Goal: Information Seeking & Learning: Learn about a topic

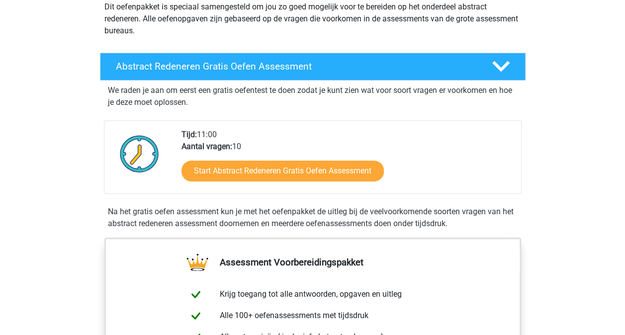
scroll to position [123, 0]
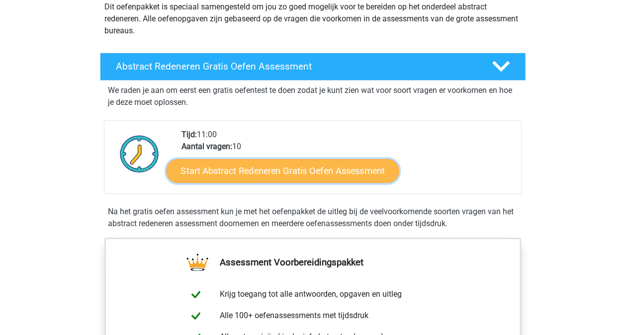
click at [261, 165] on link "Start Abstract Redeneren Gratis Oefen Assessment" at bounding box center [282, 171] width 233 height 24
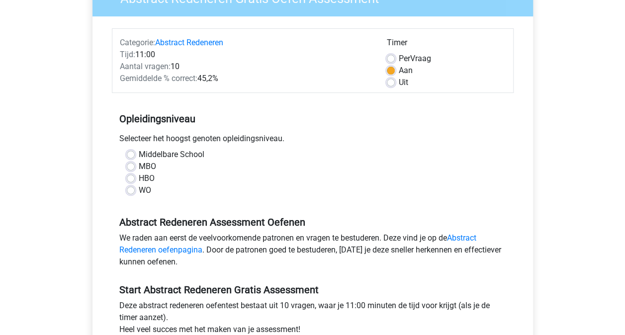
scroll to position [101, 0]
click at [139, 186] on label "WO" at bounding box center [145, 190] width 12 height 12
click at [130, 186] on input "WO" at bounding box center [131, 189] width 8 height 10
radio input "true"
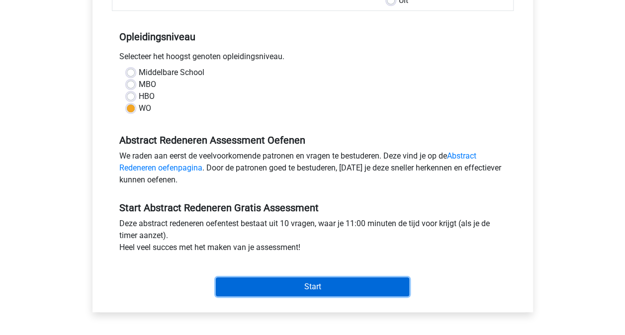
click at [336, 281] on input "Start" at bounding box center [312, 286] width 193 height 19
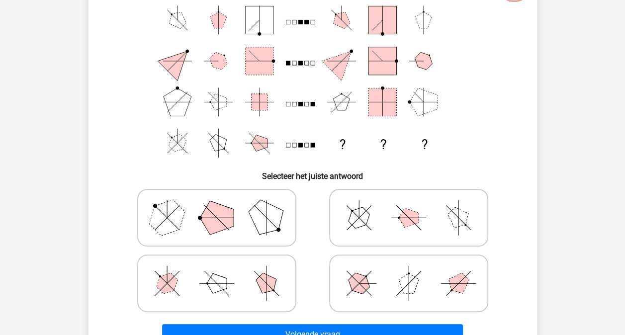
scroll to position [92, 0]
click at [223, 211] on polygon at bounding box center [217, 217] width 34 height 34
click at [223, 205] on input "radio" at bounding box center [220, 201] width 6 height 6
radio input "true"
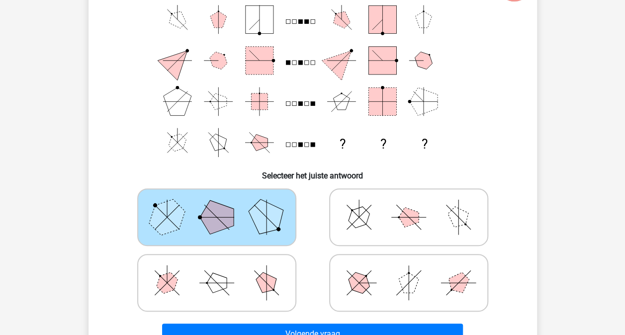
scroll to position [143, 0]
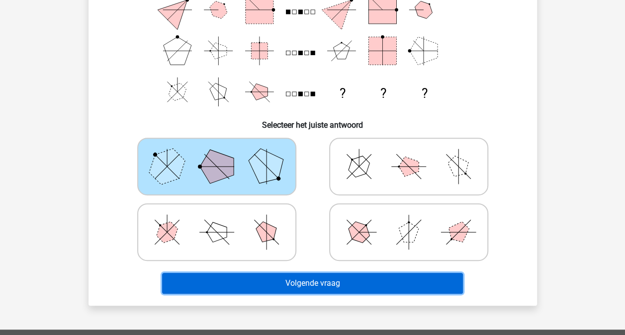
click at [314, 283] on button "Volgende vraag" at bounding box center [312, 283] width 301 height 21
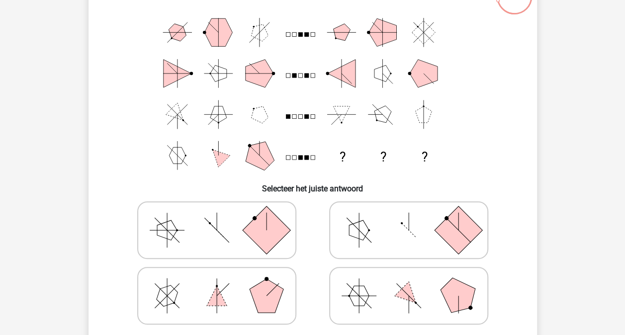
scroll to position [80, 0]
click at [259, 283] on polygon at bounding box center [267, 295] width 34 height 34
click at [223, 283] on input "radio" at bounding box center [220, 279] width 6 height 6
radio input "true"
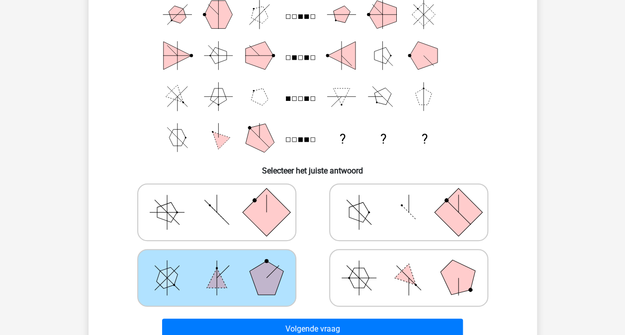
scroll to position [96, 0]
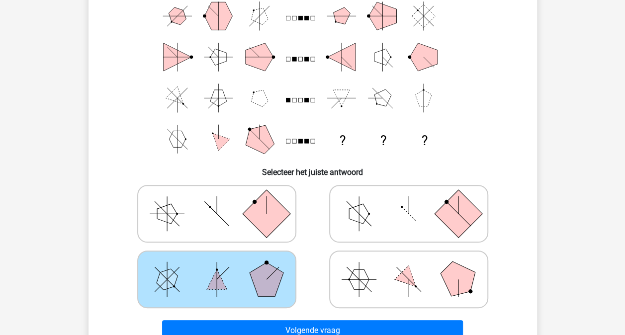
click at [443, 262] on icon at bounding box center [408, 279] width 149 height 50
click at [415, 262] on input "radio" at bounding box center [412, 263] width 6 height 6
radio input "true"
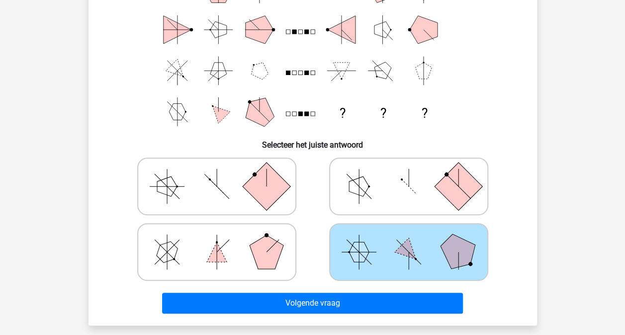
scroll to position [124, 0]
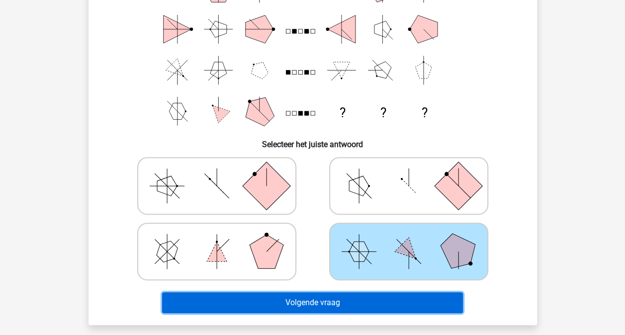
click at [321, 297] on button "Volgende vraag" at bounding box center [312, 302] width 301 height 21
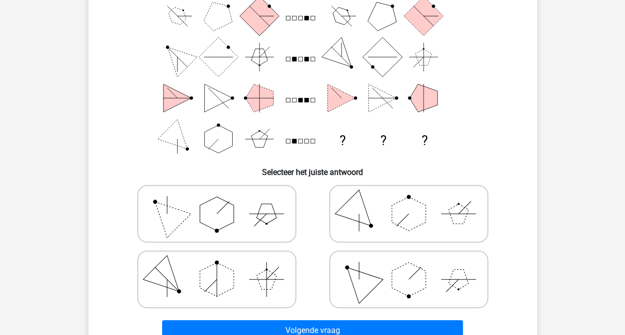
scroll to position [96, 0]
click at [242, 212] on icon at bounding box center [216, 213] width 149 height 50
click at [223, 201] on input "radio" at bounding box center [220, 197] width 6 height 6
radio input "true"
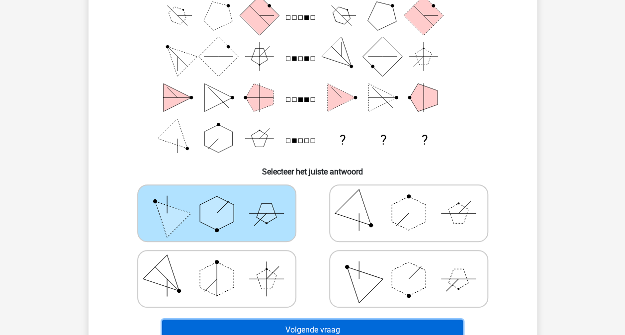
click at [330, 328] on button "Volgende vraag" at bounding box center [312, 330] width 301 height 21
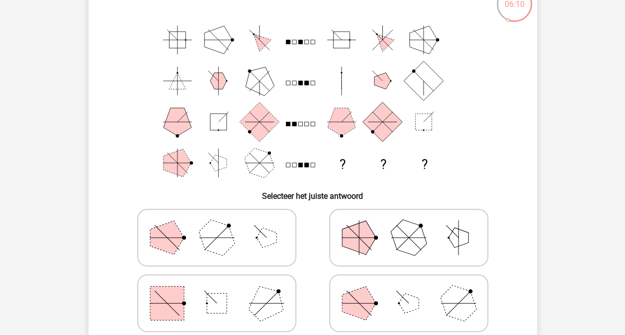
scroll to position [87, 0]
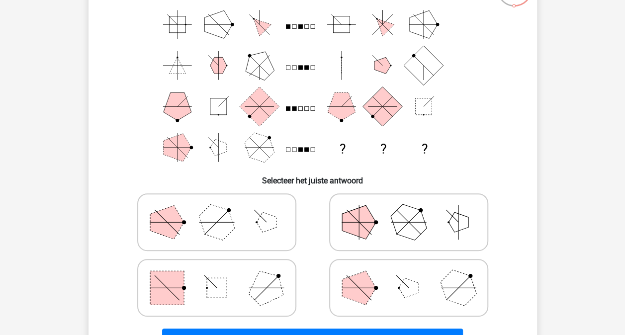
click at [297, 251] on div at bounding box center [217, 222] width 184 height 58
click at [287, 295] on icon at bounding box center [216, 288] width 149 height 50
click at [223, 275] on input "radio" at bounding box center [220, 272] width 6 height 6
radio input "true"
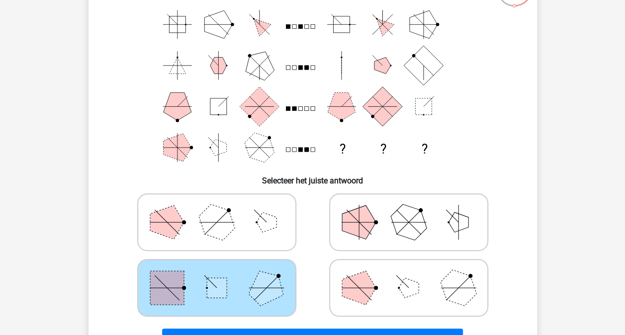
scroll to position [169, 0]
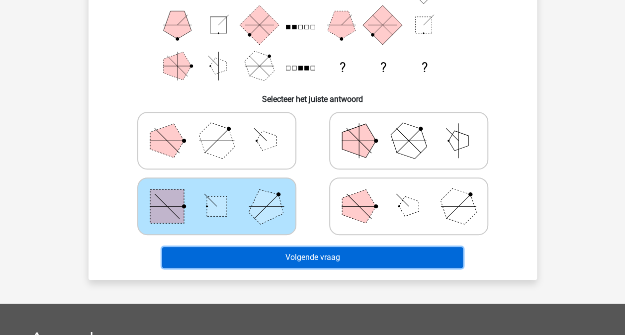
click at [326, 263] on button "Volgende vraag" at bounding box center [312, 257] width 301 height 21
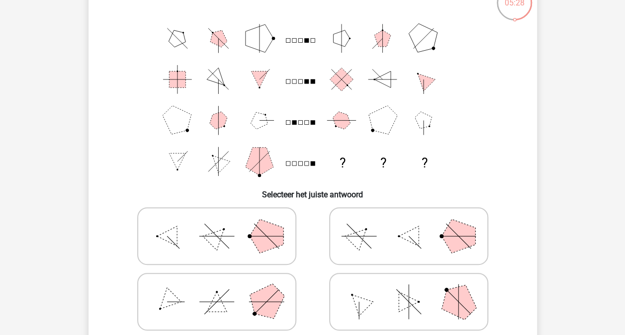
scroll to position [85, 0]
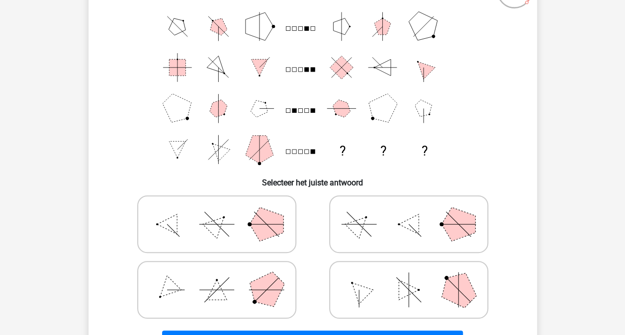
click at [424, 223] on icon at bounding box center [408, 224] width 149 height 50
click at [415, 212] on input "radio" at bounding box center [412, 208] width 6 height 6
radio input "true"
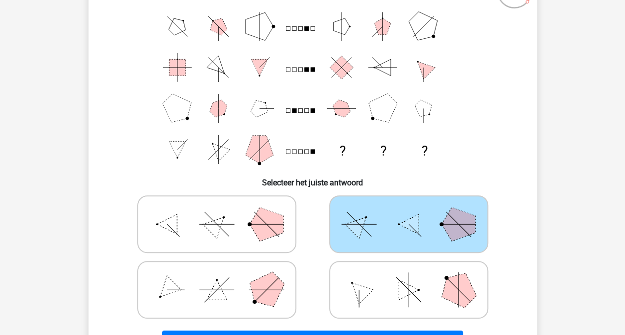
click at [244, 221] on icon at bounding box center [216, 224] width 149 height 50
click at [223, 212] on input "radio" at bounding box center [220, 208] width 6 height 6
radio input "true"
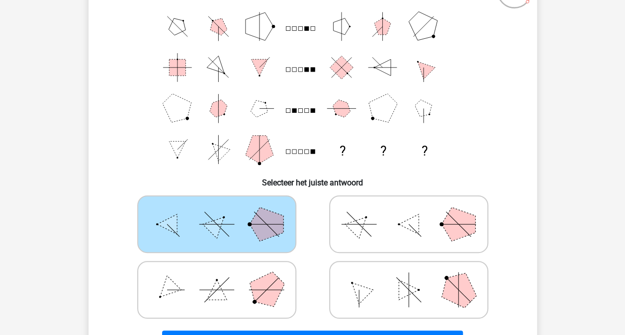
scroll to position [161, 0]
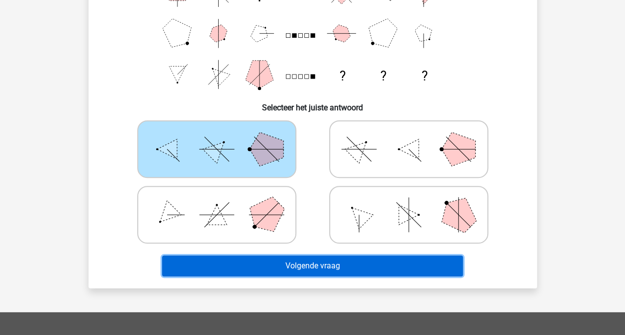
click at [303, 268] on button "Volgende vraag" at bounding box center [312, 265] width 301 height 21
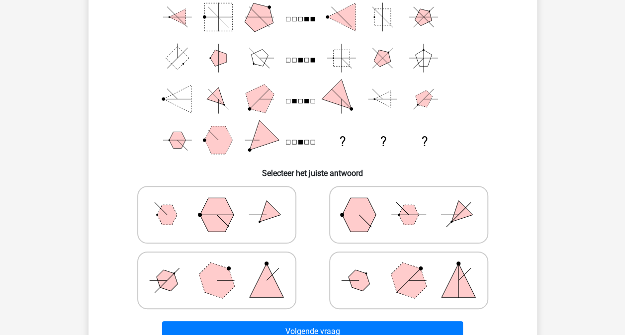
scroll to position [95, 0]
click at [256, 262] on icon at bounding box center [216, 280] width 149 height 50
click at [223, 262] on input "radio" at bounding box center [220, 264] width 6 height 6
radio input "true"
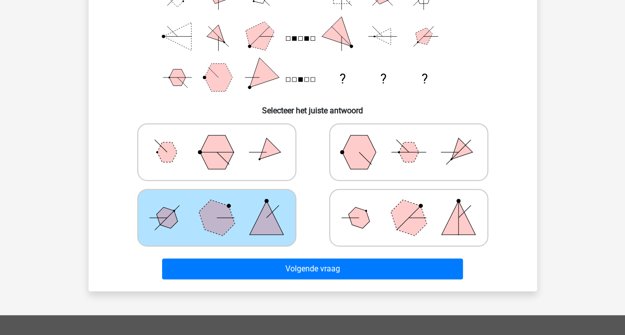
scroll to position [158, 0]
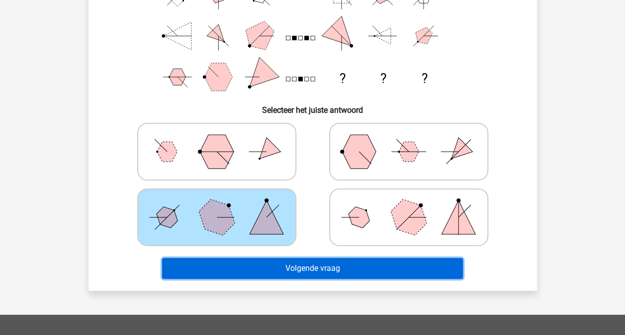
click at [312, 267] on button "Volgende vraag" at bounding box center [312, 268] width 301 height 21
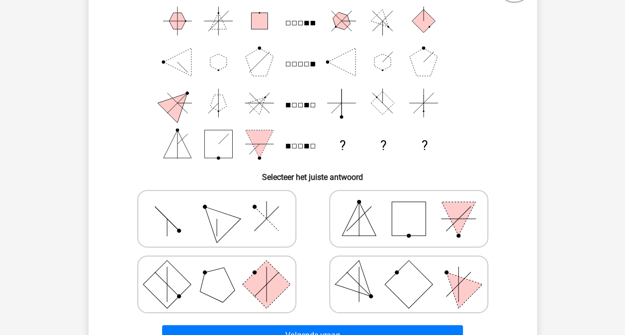
scroll to position [90, 0]
click at [234, 212] on icon at bounding box center [216, 219] width 149 height 50
click at [223, 207] on input "radio" at bounding box center [220, 203] width 6 height 6
radio input "true"
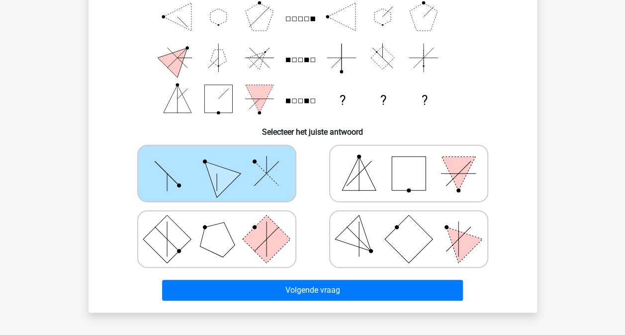
scroll to position [137, 0]
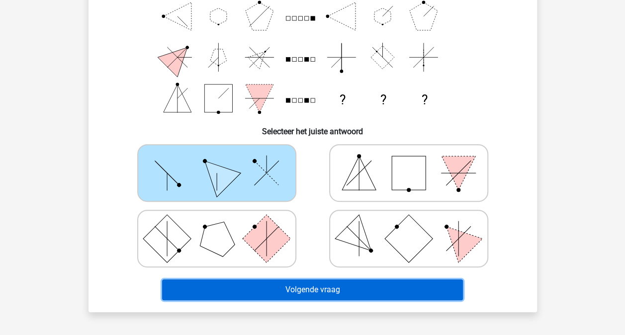
click at [309, 283] on button "Volgende vraag" at bounding box center [312, 289] width 301 height 21
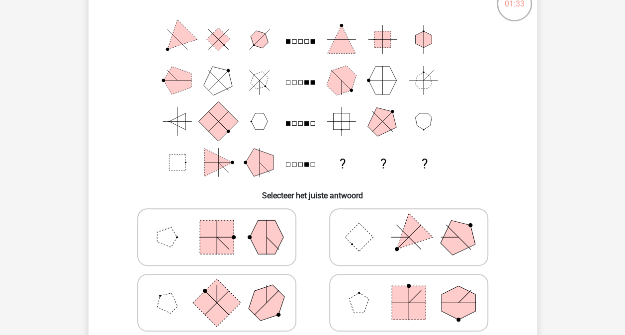
scroll to position [73, 0]
click at [228, 223] on rect at bounding box center [217, 237] width 34 height 34
click at [223, 223] on input "radio" at bounding box center [220, 221] width 6 height 6
radio input "true"
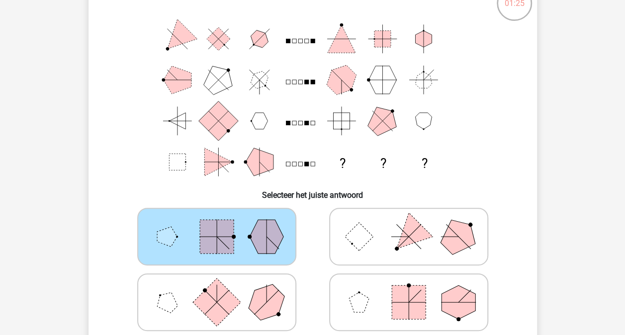
scroll to position [143, 0]
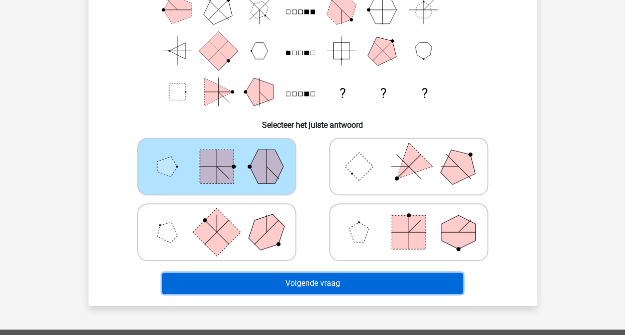
click at [316, 278] on button "Volgende vraag" at bounding box center [312, 283] width 301 height 21
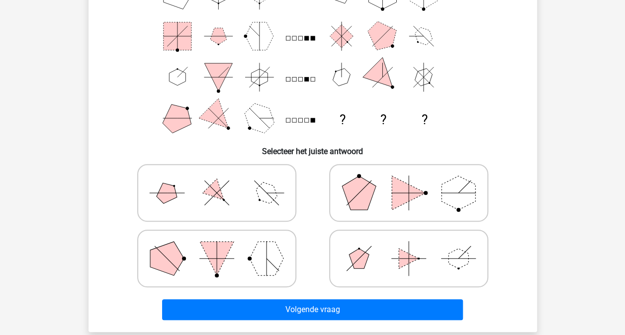
scroll to position [117, 0]
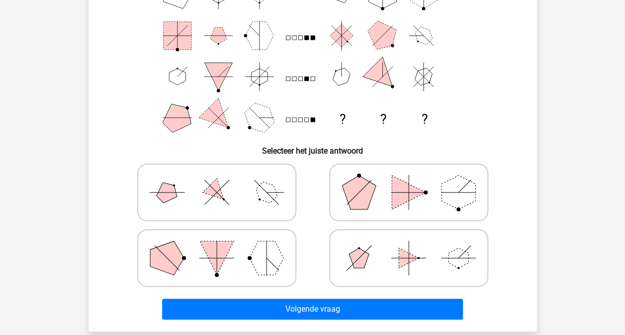
click at [236, 178] on icon at bounding box center [216, 193] width 149 height 50
click at [223, 178] on input "radio" at bounding box center [220, 176] width 6 height 6
radio input "true"
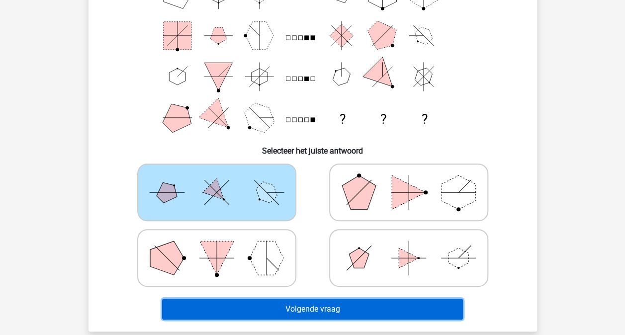
click at [310, 303] on button "Volgende vraag" at bounding box center [312, 309] width 301 height 21
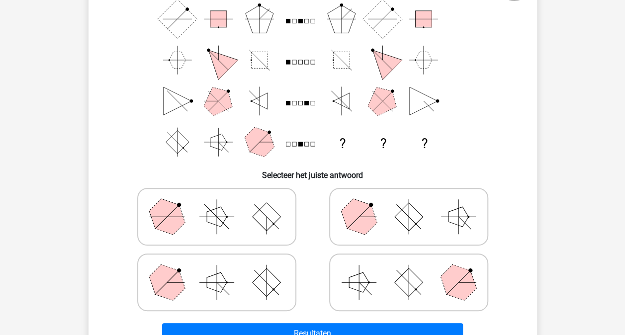
scroll to position [93, 0]
click at [398, 192] on icon at bounding box center [408, 216] width 149 height 50
click at [409, 197] on input "radio" at bounding box center [412, 200] width 6 height 6
radio input "true"
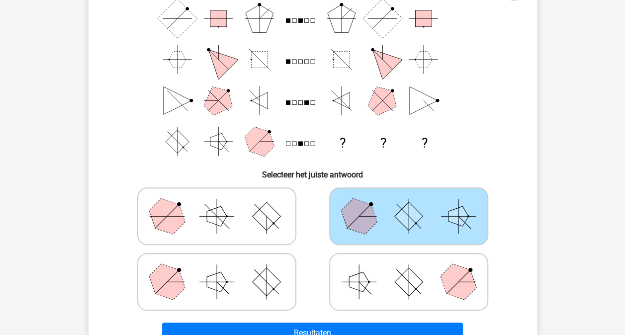
scroll to position [142, 0]
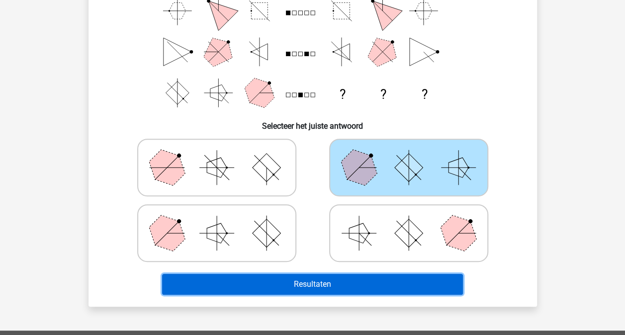
click at [337, 283] on button "Resultaten" at bounding box center [312, 284] width 301 height 21
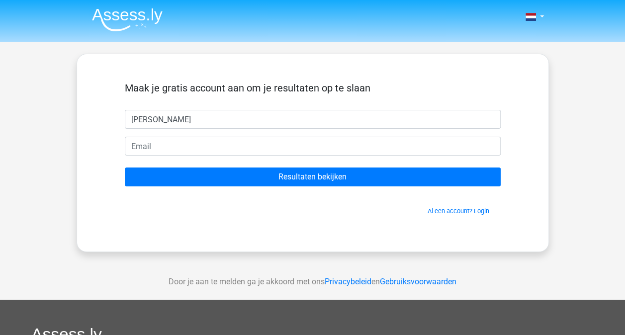
type input "[PERSON_NAME]"
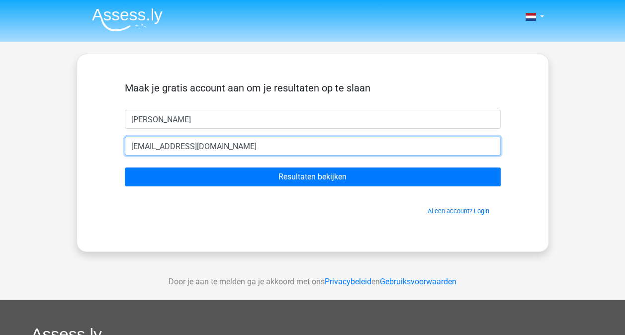
type input "[EMAIL_ADDRESS][DOMAIN_NAME]"
click at [125, 168] on input "Resultaten bekijken" at bounding box center [313, 177] width 376 height 19
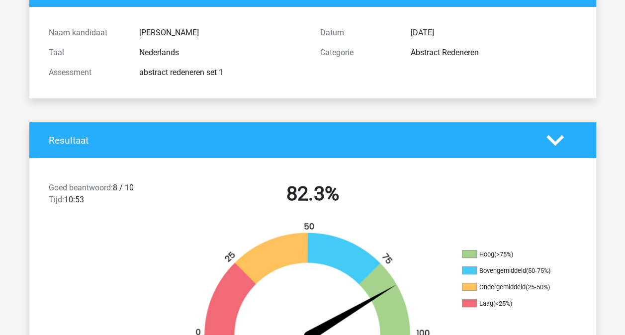
scroll to position [95, 0]
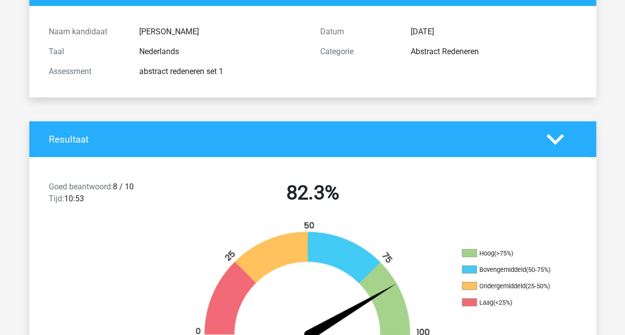
click at [233, 134] on h4 "Resultaat" at bounding box center [290, 139] width 483 height 11
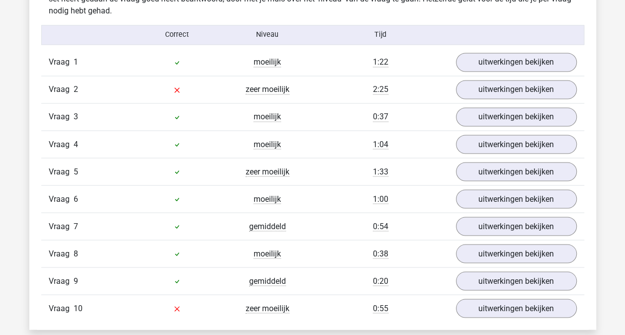
scroll to position [823, 0]
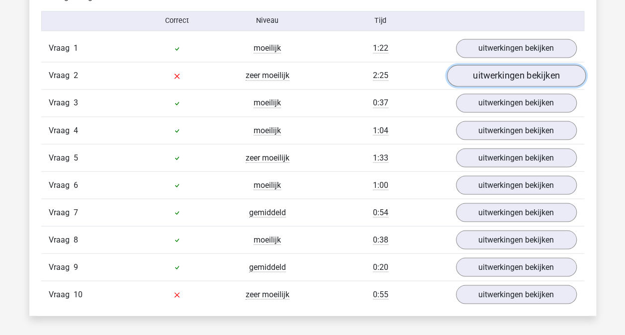
click at [483, 70] on link "uitwerkingen bekijken" at bounding box center [515, 76] width 139 height 22
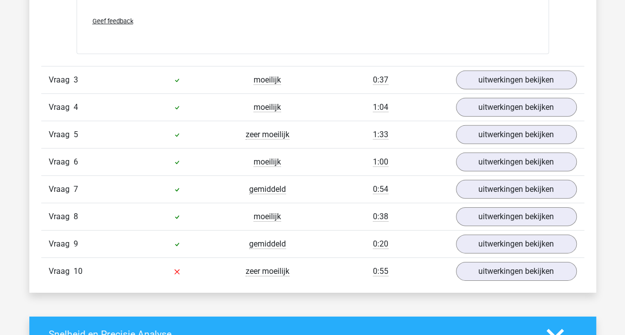
scroll to position [1443, 0]
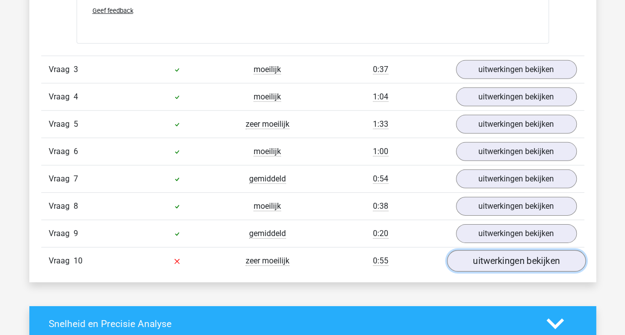
click at [526, 254] on link "uitwerkingen bekijken" at bounding box center [515, 261] width 139 height 22
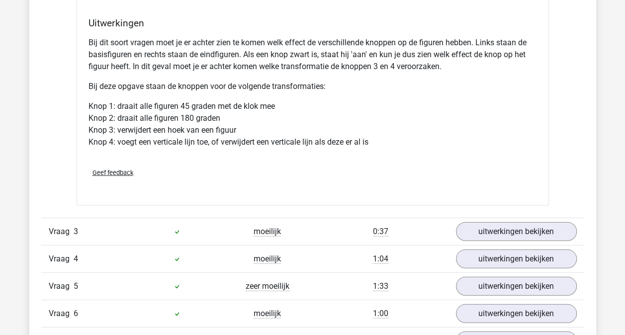
scroll to position [1257, 0]
